Goal: Task Accomplishment & Management: Complete application form

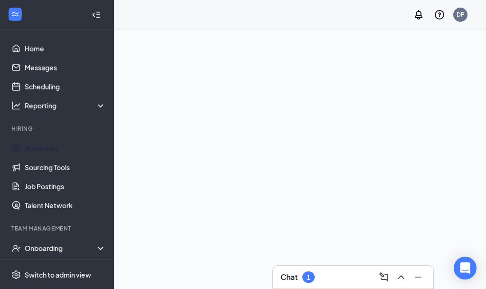
click at [57, 150] on link "Applicants" at bounding box center [65, 148] width 81 height 19
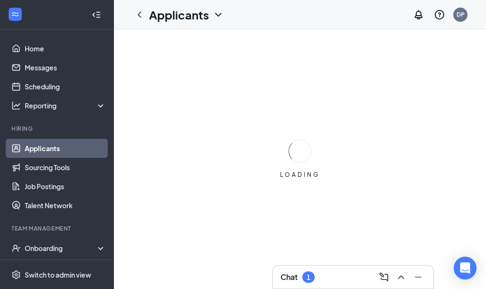
click at [61, 154] on link "Applicants" at bounding box center [65, 148] width 81 height 19
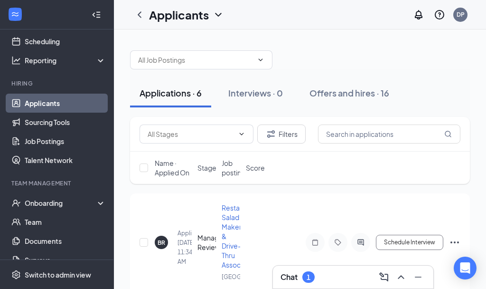
scroll to position [44, 0]
click at [63, 206] on div "Onboarding" at bounding box center [61, 204] width 73 height 10
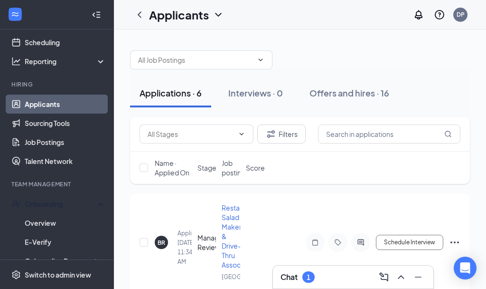
click at [73, 209] on div "Onboarding" at bounding box center [61, 204] width 73 height 10
click at [80, 206] on div "Onboarding" at bounding box center [61, 204] width 73 height 10
click at [62, 223] on link "Overview" at bounding box center [65, 222] width 81 height 19
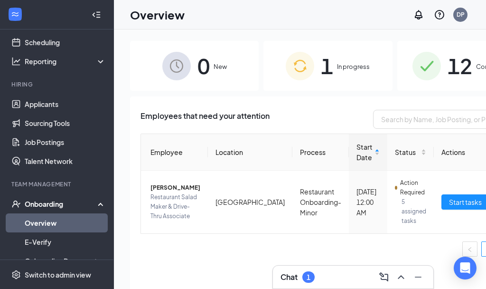
click at [449, 207] on span "Start tasks" at bounding box center [465, 202] width 33 height 10
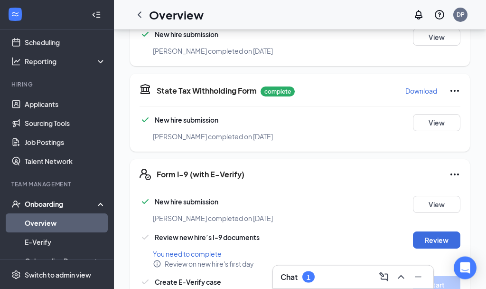
scroll to position [290, 0]
click at [442, 233] on button "Review" at bounding box center [437, 239] width 48 height 17
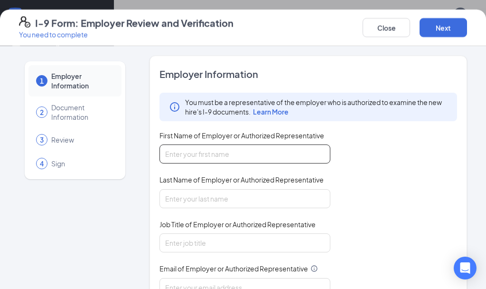
click at [290, 146] on input "First Name of Employer or Authorized Representative" at bounding box center [245, 153] width 171 height 19
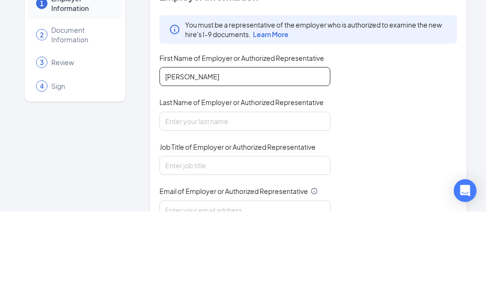
type input "[PERSON_NAME]"
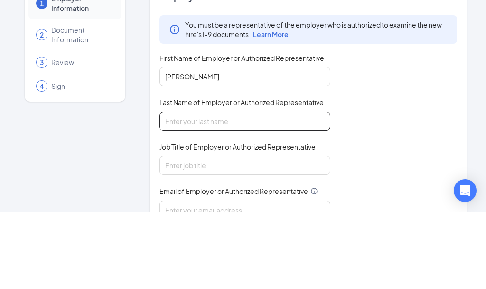
click at [313, 189] on input "Last Name of Employer or Authorized Representative" at bounding box center [245, 198] width 171 height 19
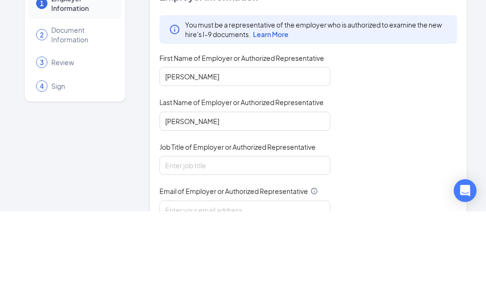
scroll to position [368, 0]
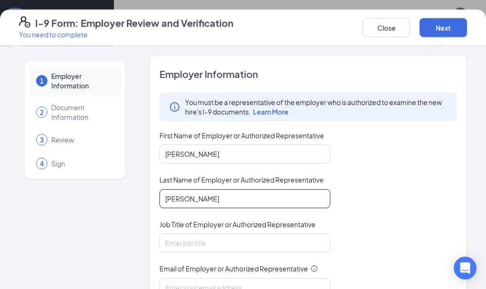
type input "[PERSON_NAME]"
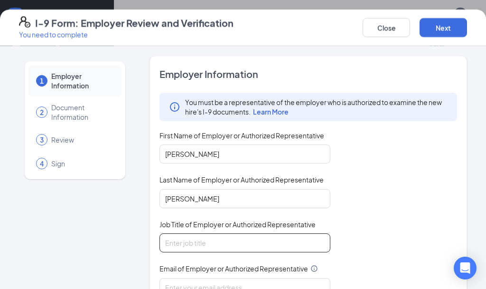
click at [172, 244] on input "Job Title of Employer or Authorized Representative" at bounding box center [245, 242] width 171 height 19
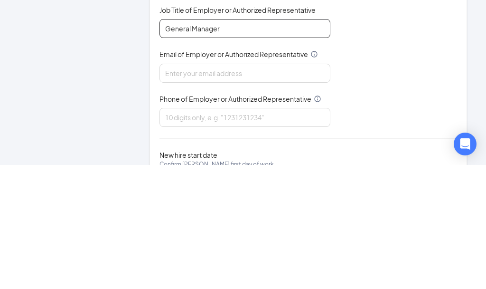
scroll to position [90, 0]
type input "General Manager"
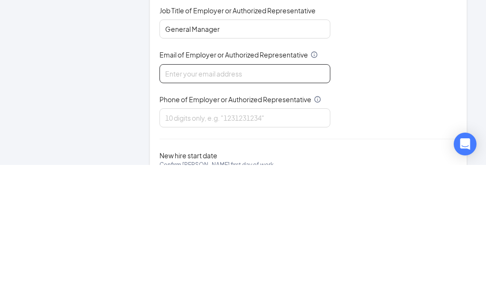
click at [290, 188] on input "Email of Employer or Authorized Representative" at bounding box center [245, 197] width 171 height 19
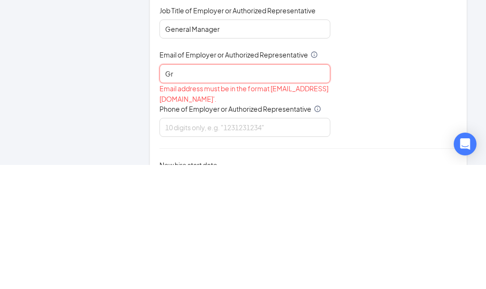
type input "G"
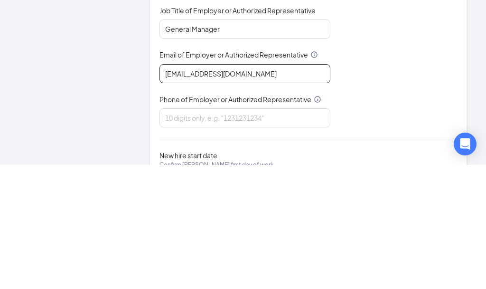
type input "[EMAIL_ADDRESS][DOMAIN_NAME]"
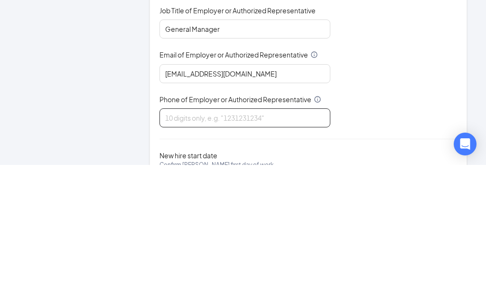
click at [301, 232] on input "Phone of Employer or Authorized Representative" at bounding box center [245, 241] width 171 height 19
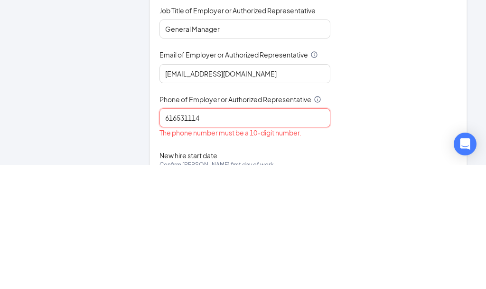
type input "6165311146"
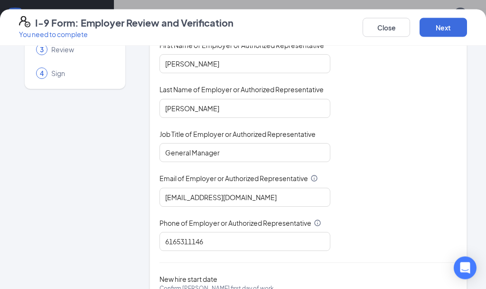
scroll to position [520, 0]
click at [464, 35] on button "Next" at bounding box center [444, 27] width 48 height 19
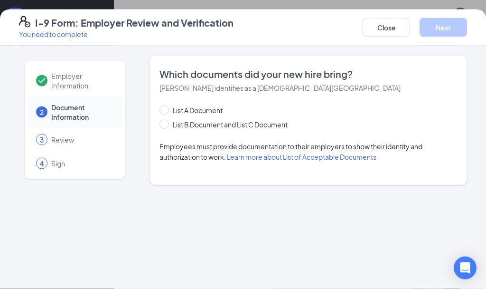
scroll to position [0, 0]
click at [166, 121] on input "List B Document and List C Document" at bounding box center [163, 123] width 7 height 7
radio input "true"
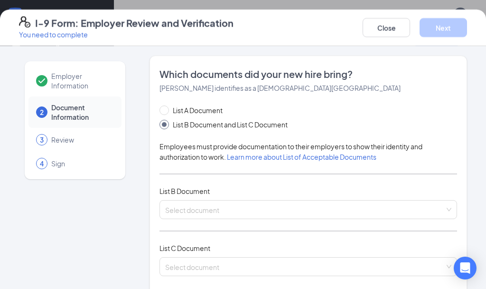
click at [249, 212] on input "search" at bounding box center [305, 207] width 280 height 14
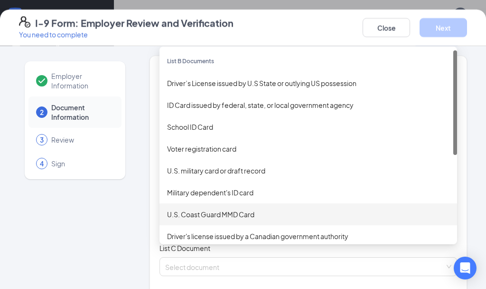
click at [394, 210] on div "U.S. Coast Guard MMD Card" at bounding box center [308, 214] width 283 height 10
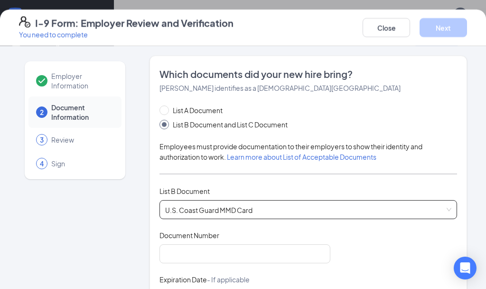
click at [387, 210] on span "U.S. Coast Guard MMD Card" at bounding box center [308, 209] width 286 height 18
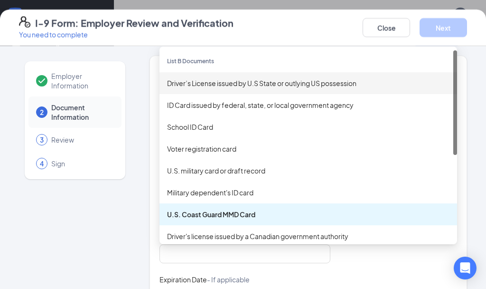
click at [348, 81] on div "Driver’s License issued by U.S State or outlying US possession" at bounding box center [308, 83] width 283 height 10
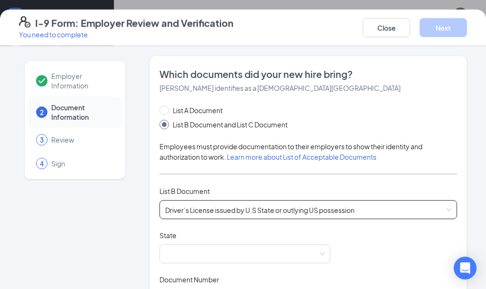
click at [243, 254] on span at bounding box center [245, 254] width 160 height 18
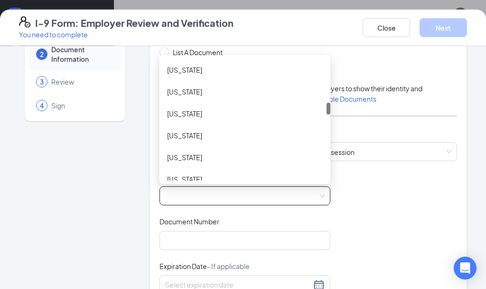
scroll to position [438, 0]
click at [189, 159] on div "[US_STATE]" at bounding box center [245, 156] width 156 height 10
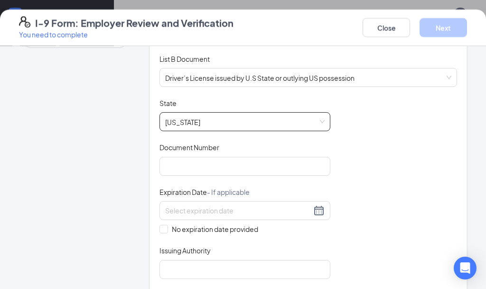
scroll to position [133, 0]
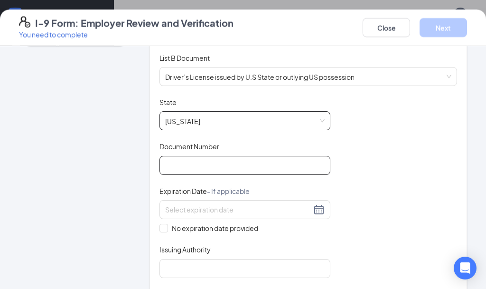
click at [248, 162] on input "Document Number" at bounding box center [245, 165] width 171 height 19
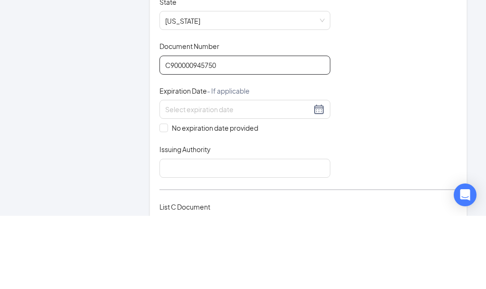
scroll to position [162, 0]
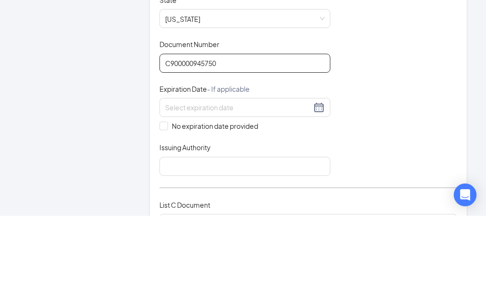
type input "C900000945750"
click at [253, 175] on input at bounding box center [238, 180] width 146 height 10
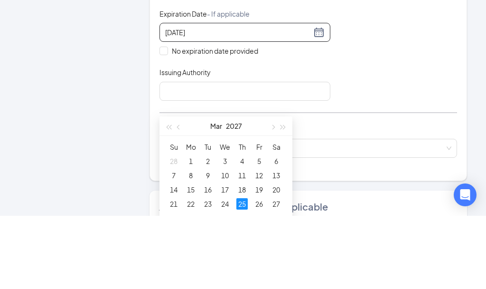
scroll to position [238, 0]
type input "[DATE]"
click at [304, 154] on input "Issuing Authority" at bounding box center [245, 163] width 171 height 19
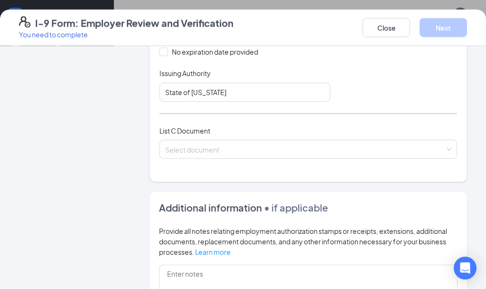
scroll to position [320, 0]
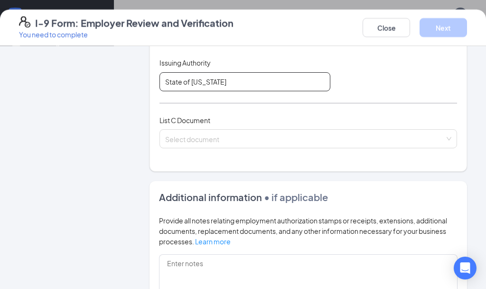
type input "State of [US_STATE]"
click at [303, 137] on input "search" at bounding box center [305, 137] width 280 height 14
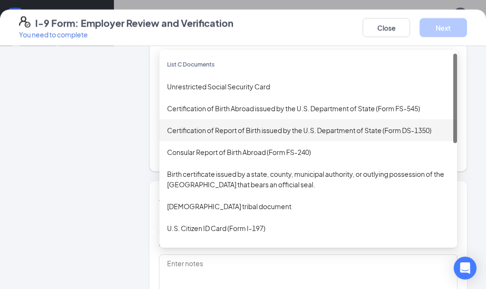
click at [343, 134] on div "Certification of Report of Birth issued by the U.S. Department of State (Form D…" at bounding box center [309, 130] width 298 height 22
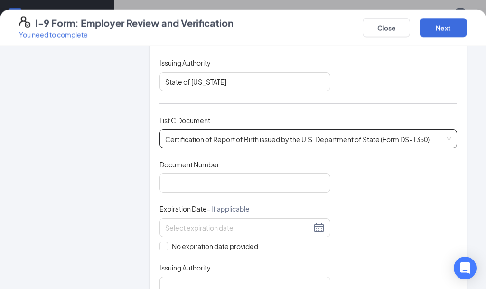
click at [321, 136] on span "Certification of Report of Birth issued by the U.S. Department of State (Form D…" at bounding box center [308, 139] width 286 height 18
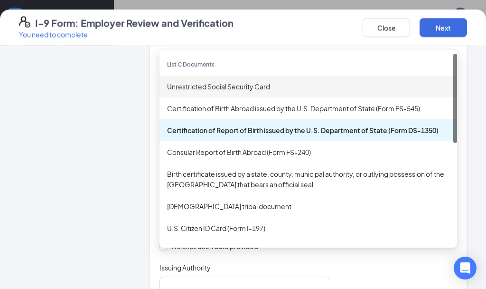
click at [245, 83] on div "Unrestricted Social Security Card" at bounding box center [308, 86] width 283 height 10
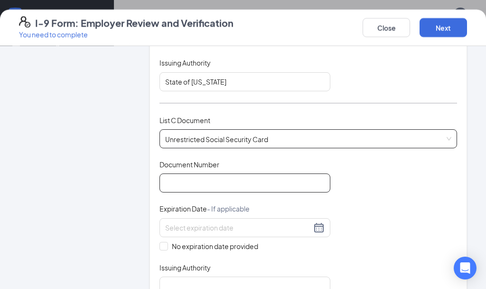
click at [240, 177] on input "Document Number" at bounding box center [245, 182] width 171 height 19
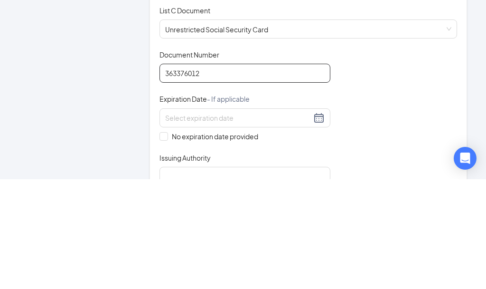
type input "363376012"
click at [251, 222] on input at bounding box center [238, 227] width 146 height 10
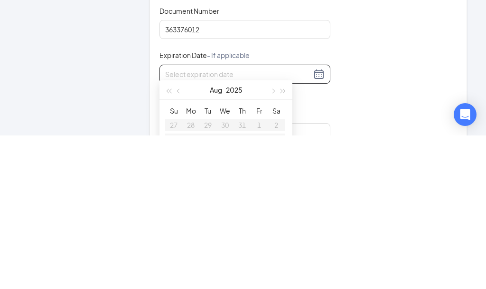
click at [409, 160] on div "Document Title Unrestricted Social Security Card Document Number 363376012 Expi…" at bounding box center [309, 228] width 298 height 136
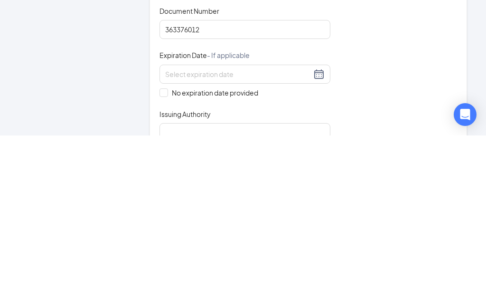
scroll to position [227, 0]
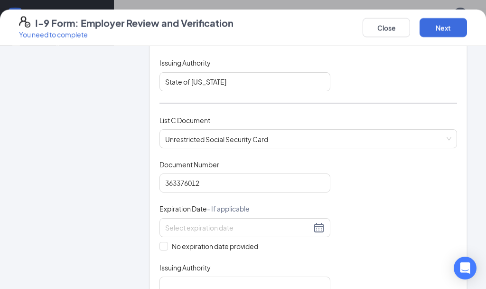
click at [172, 241] on span "No expiration date provided" at bounding box center [215, 246] width 94 height 10
click at [166, 242] on input "No expiration date provided" at bounding box center [163, 245] width 7 height 7
checkbox input "true"
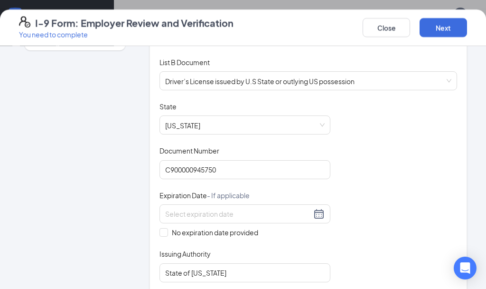
scroll to position [124, 0]
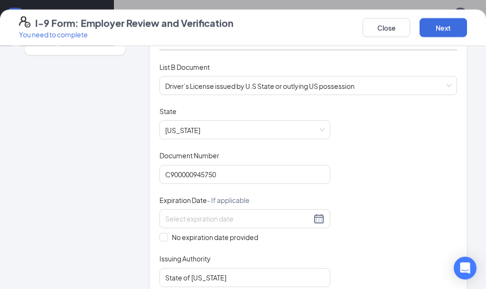
click at [204, 213] on input at bounding box center [238, 218] width 146 height 10
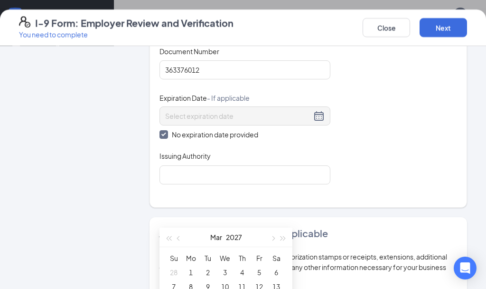
scroll to position [444, 0]
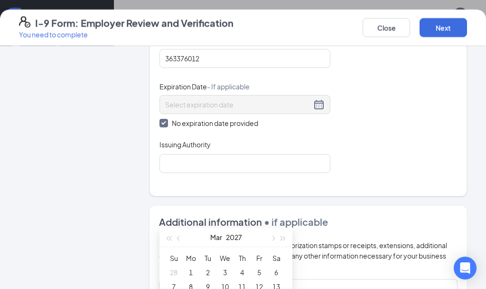
type input "[DATE]"
click at [251, 154] on input "Issuing Authority" at bounding box center [245, 163] width 171 height 19
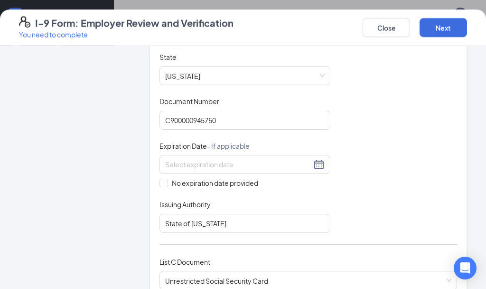
scroll to position [188, 0]
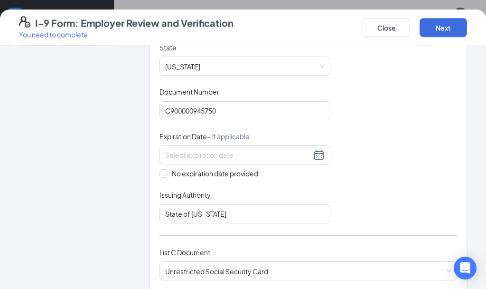
type input "United States Government"
click at [317, 152] on div at bounding box center [245, 154] width 160 height 11
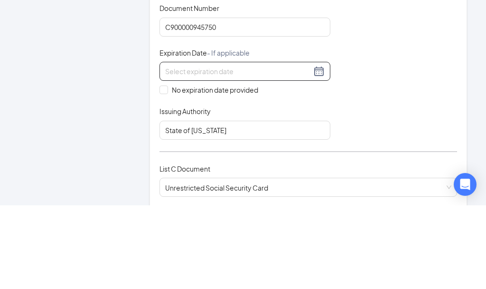
click at [318, 149] on div at bounding box center [245, 154] width 160 height 11
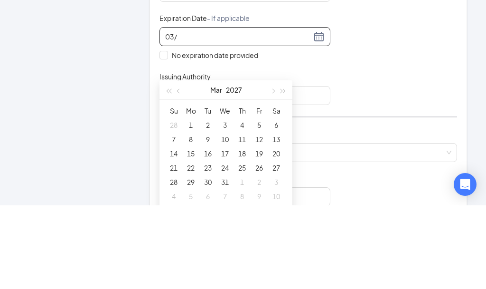
scroll to position [231, 0]
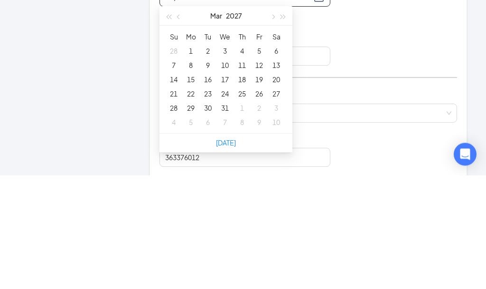
type input "[DATE]"
click at [247, 202] on div "25" at bounding box center [242, 207] width 11 height 11
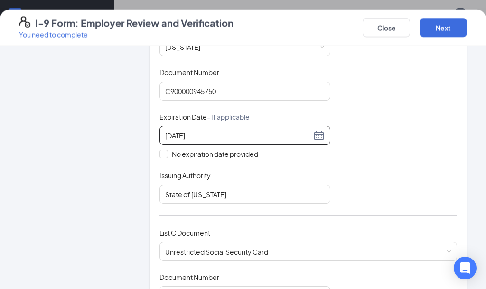
scroll to position [204, 0]
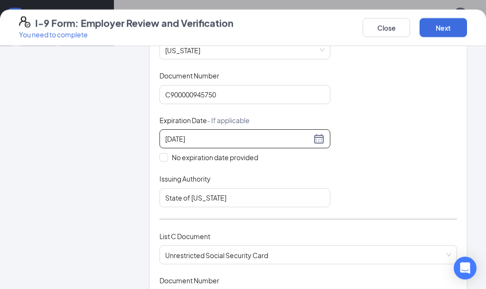
click at [460, 18] on button "Next" at bounding box center [444, 27] width 48 height 19
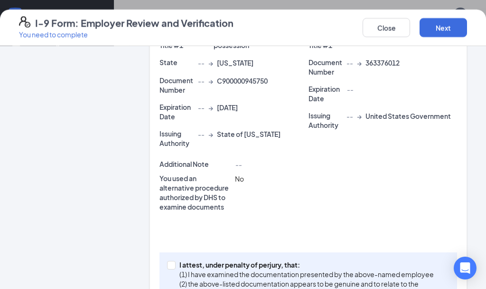
scroll to position [291, 0]
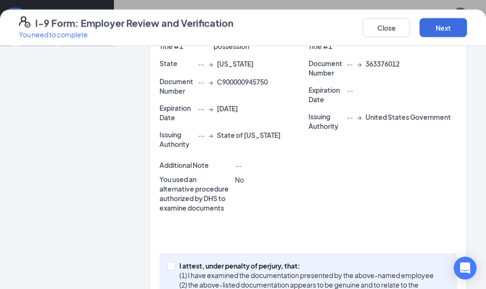
click at [171, 266] on input "I attest, under penalty of [PERSON_NAME], that: (1) I have examined the documen…" at bounding box center [170, 265] width 7 height 7
checkbox input "true"
click at [454, 26] on button "Next" at bounding box center [444, 27] width 48 height 19
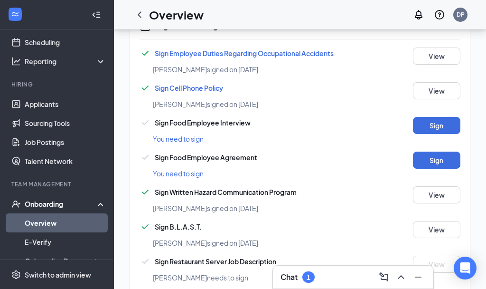
scroll to position [655, 0]
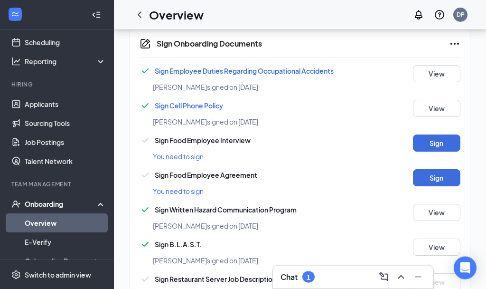
click at [454, 136] on button "Sign" at bounding box center [437, 143] width 48 height 17
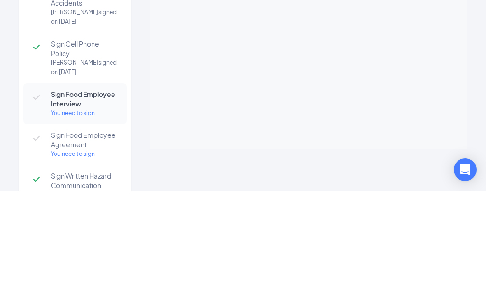
scroll to position [753, 0]
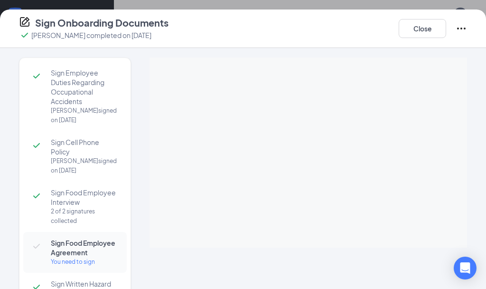
click at [91, 264] on div "You need to sign" at bounding box center [84, 262] width 67 height 10
click at [95, 262] on div "You need to sign" at bounding box center [84, 262] width 67 height 10
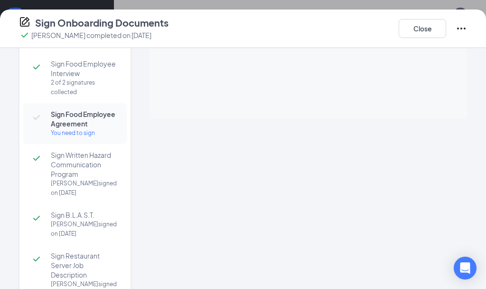
click at [69, 135] on div "You need to sign" at bounding box center [84, 133] width 67 height 10
click at [86, 134] on div "You need to sign" at bounding box center [84, 133] width 67 height 10
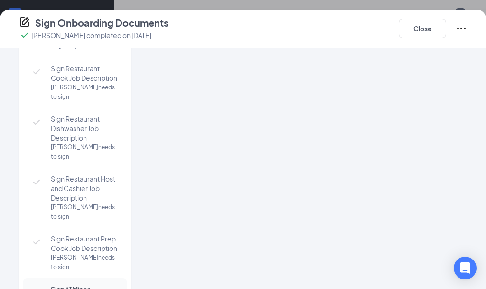
scroll to position [351, 0]
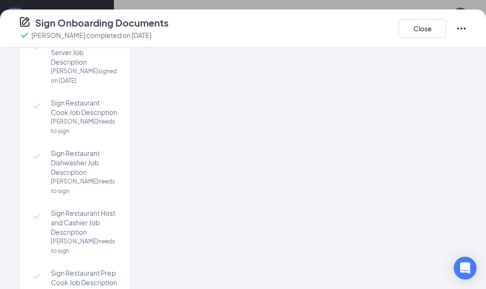
click at [429, 26] on button "Close" at bounding box center [423, 28] width 48 height 19
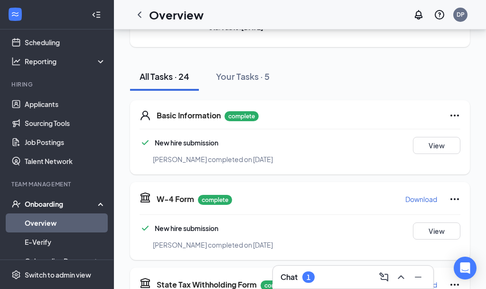
scroll to position [0, 0]
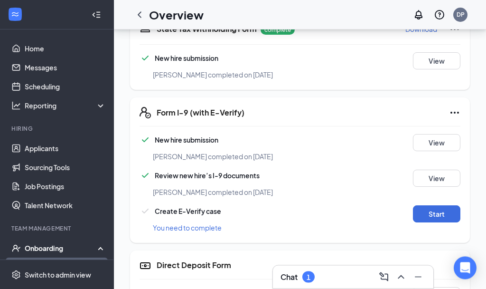
scroll to position [360, 0]
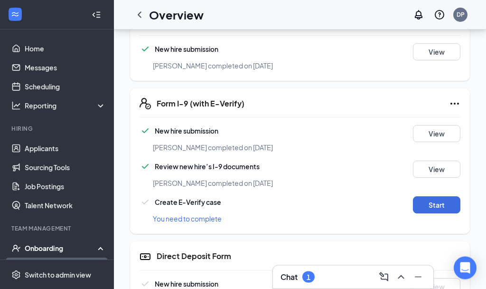
click at [444, 203] on button "Start" at bounding box center [437, 205] width 48 height 17
click at [441, 193] on div "I-9 Form: Create E-Verify case You need to complete Close Create case Confirm t…" at bounding box center [243, 144] width 486 height 289
click at [454, 196] on button "Start" at bounding box center [437, 204] width 48 height 17
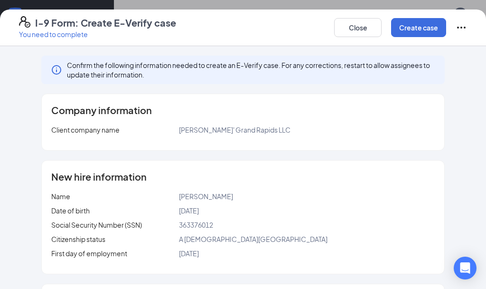
click at [421, 28] on button "Create case" at bounding box center [418, 27] width 55 height 19
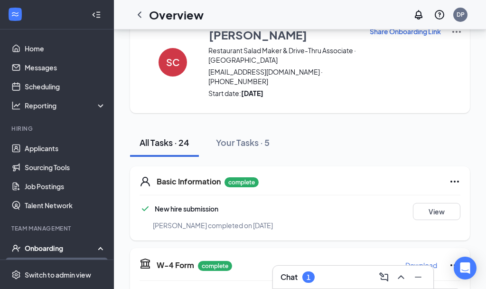
scroll to position [0, 0]
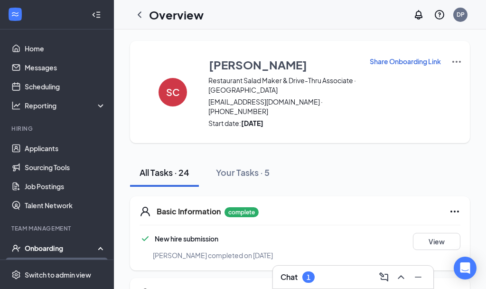
click at [252, 166] on div "Your Tasks · 5" at bounding box center [243, 172] width 54 height 12
